Goal: Communication & Community: Answer question/provide support

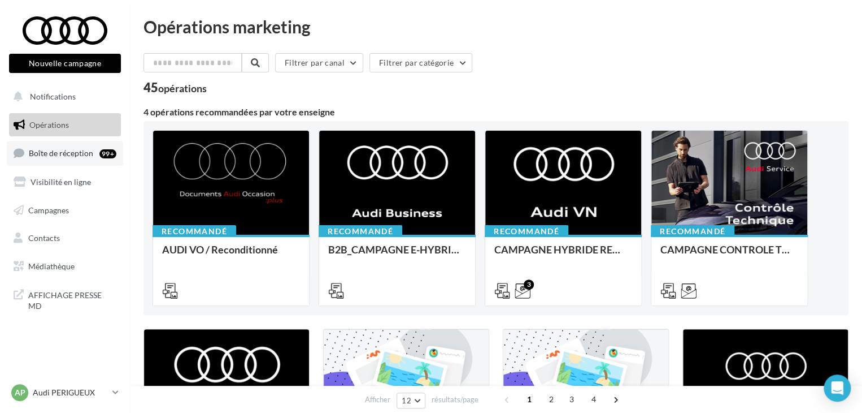
click at [84, 158] on link "Boîte de réception 99+" at bounding box center [65, 153] width 116 height 24
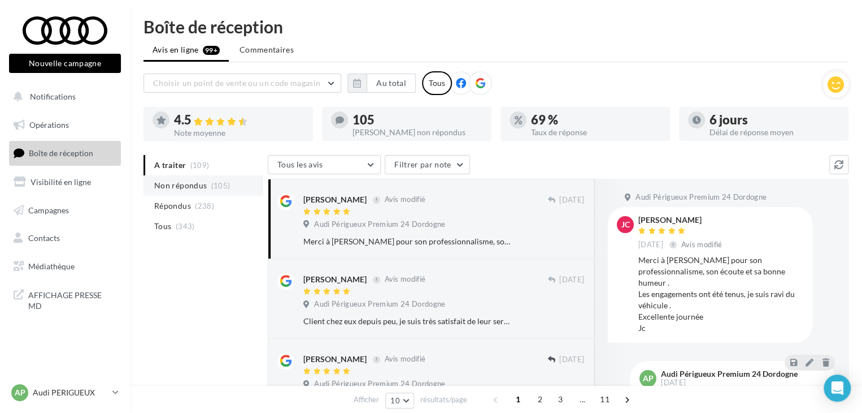
click at [199, 189] on span "Non répondus" at bounding box center [180, 185] width 53 height 11
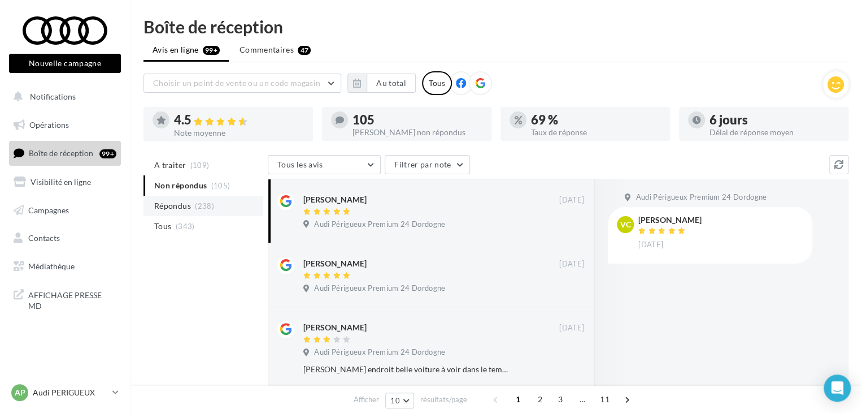
click at [197, 204] on span "(238)" at bounding box center [204, 205] width 19 height 9
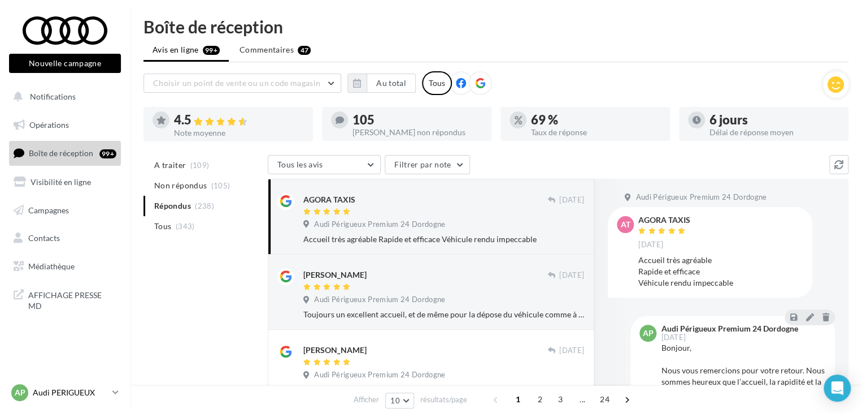
click at [89, 393] on p "Audi PERIGUEUX" at bounding box center [70, 392] width 75 height 11
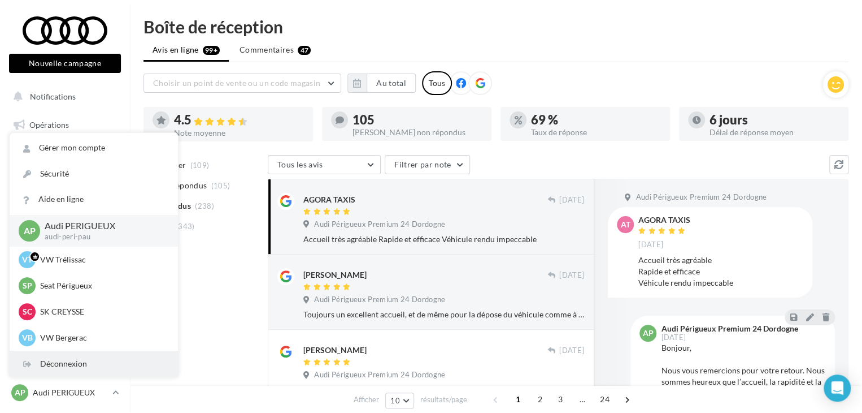
click at [66, 360] on div "Déconnexion" at bounding box center [94, 363] width 168 height 25
